Goal: Find specific page/section: Find specific page/section

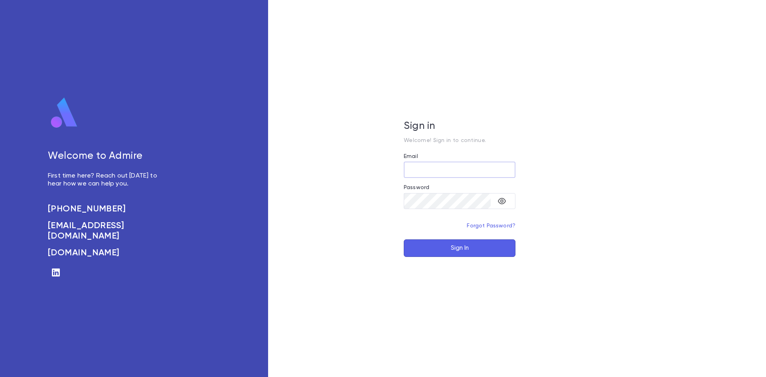
click at [437, 167] on input "Email" at bounding box center [460, 170] width 112 height 16
type input "**********"
click at [442, 251] on button "Sign In" at bounding box center [460, 248] width 112 height 18
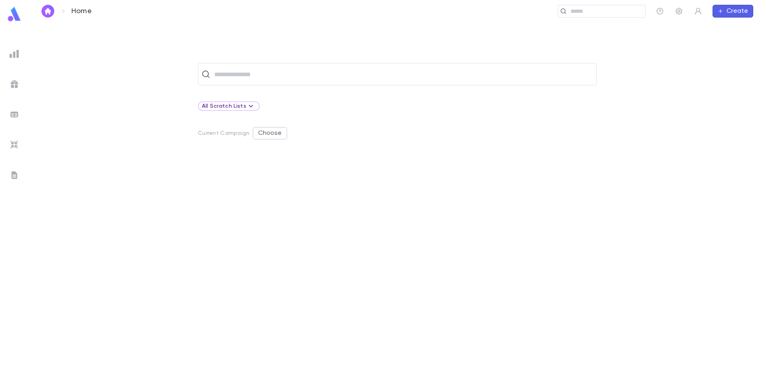
click at [14, 55] on img at bounding box center [15, 54] width 10 height 10
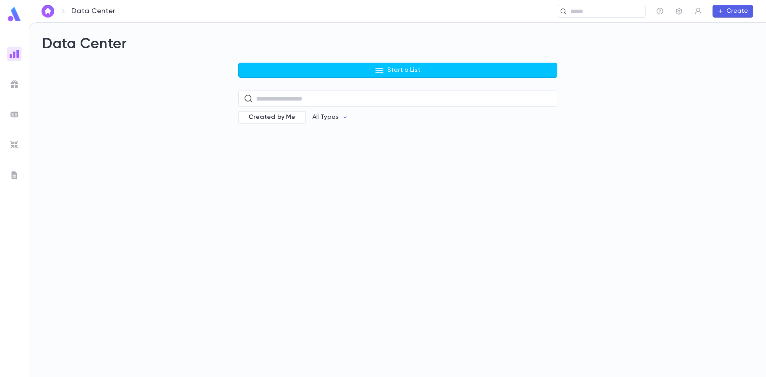
click at [432, 43] on h2 "Data Center" at bounding box center [397, 45] width 711 height 18
click at [680, 12] on icon "button" at bounding box center [679, 11] width 8 height 8
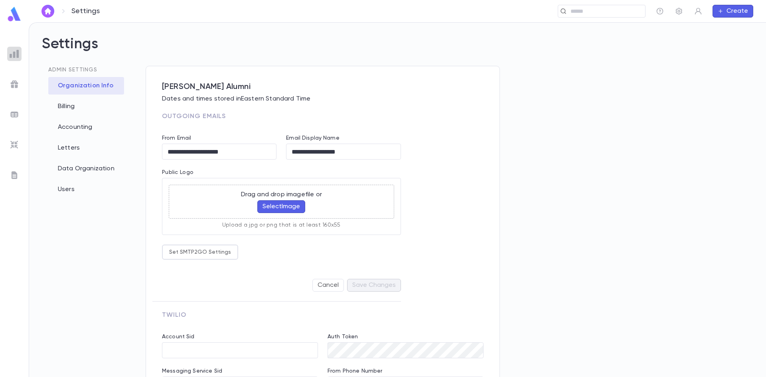
click at [8, 52] on div at bounding box center [14, 54] width 14 height 14
